Goal: Transaction & Acquisition: Purchase product/service

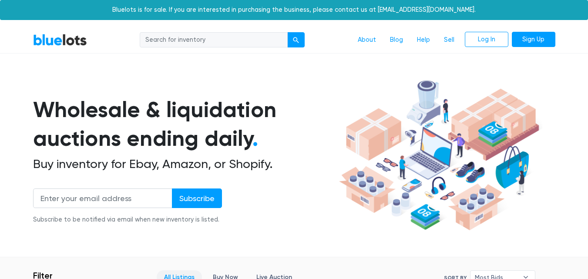
click at [172, 41] on input "search" at bounding box center [214, 40] width 148 height 16
type input "luggage"
click at [287, 32] on button "submit" at bounding box center [295, 40] width 17 height 16
click at [191, 43] on input "search" at bounding box center [214, 40] width 148 height 16
type input "luggage"
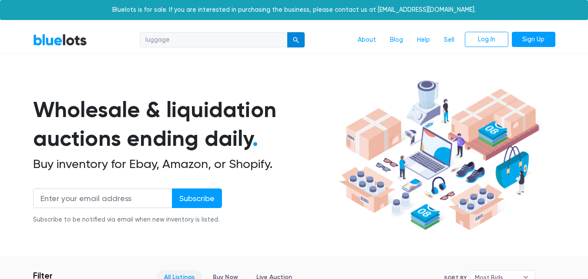
click at [296, 45] on button "submit" at bounding box center [295, 40] width 17 height 16
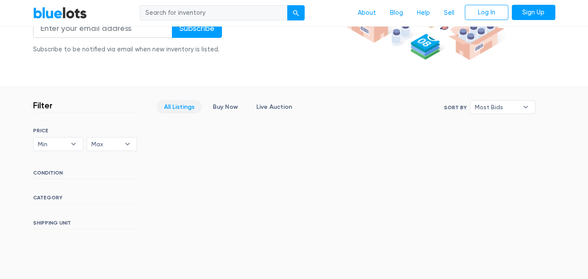
scroll to position [174, 0]
